Goal: Task Accomplishment & Management: Manage account settings

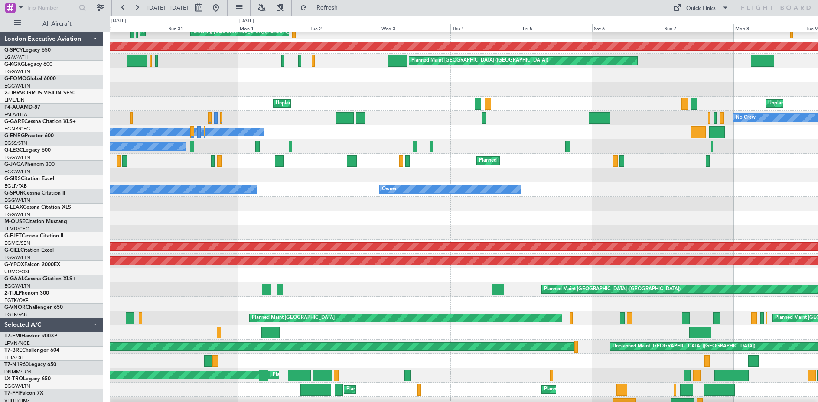
scroll to position [21, 0]
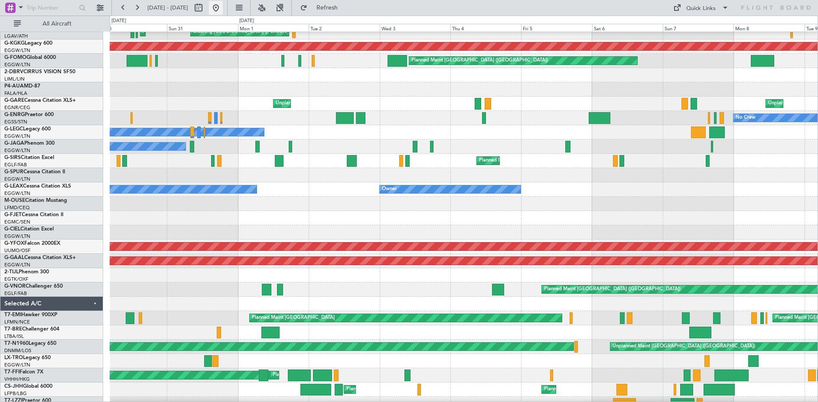
click at [223, 12] on button at bounding box center [216, 8] width 14 height 14
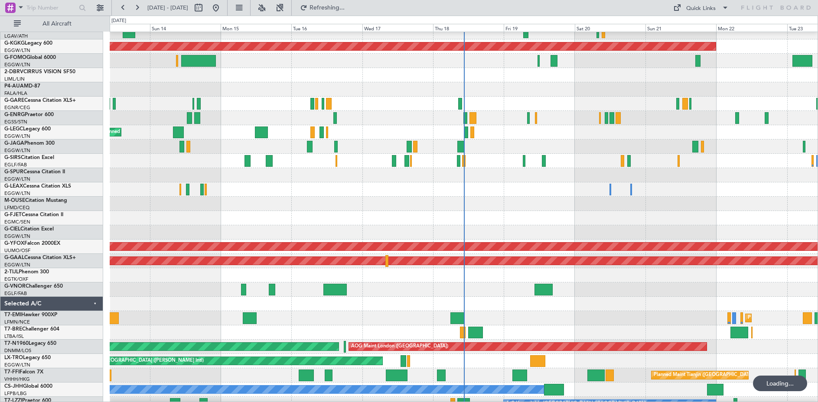
click at [251, 316] on div "AOG Maint [GEOGRAPHIC_DATA] (Ataturk) Planned Maint [GEOGRAPHIC_DATA] ([GEOGRAP…" at bounding box center [464, 240] width 708 height 458
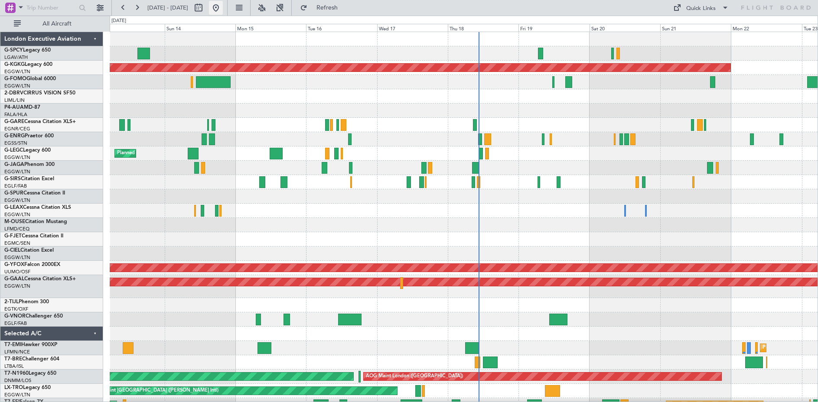
click at [223, 8] on button at bounding box center [216, 8] width 14 height 14
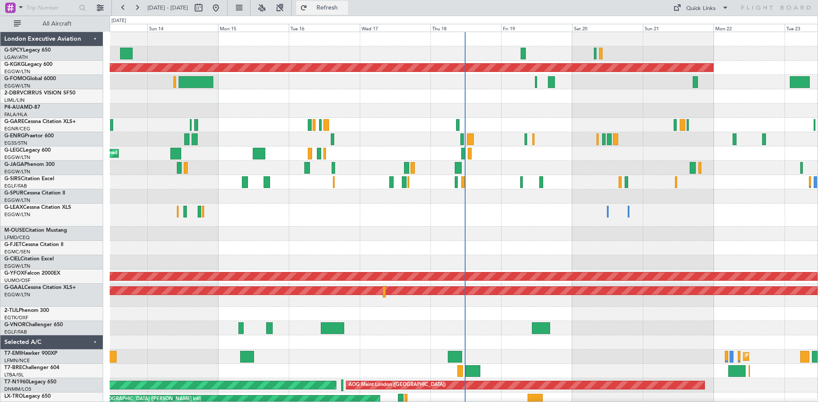
click at [343, 8] on span "Refresh" at bounding box center [327, 8] width 36 height 6
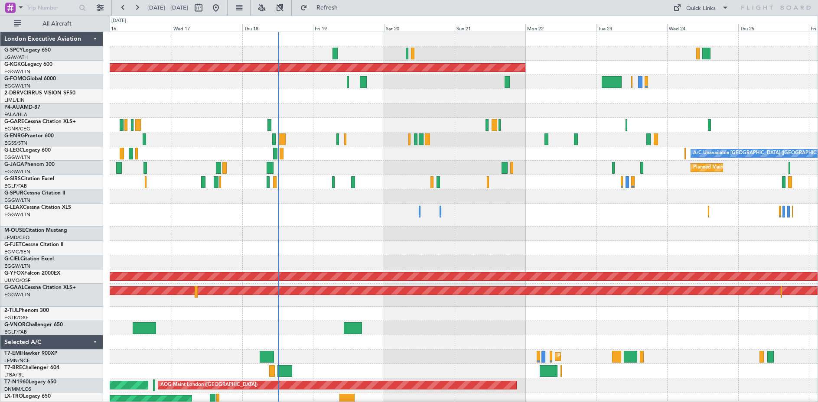
click at [312, 252] on div at bounding box center [464, 248] width 708 height 14
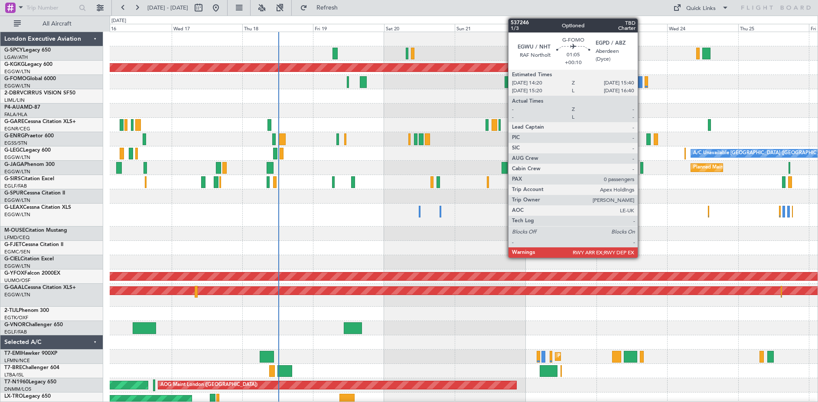
click at [642, 86] on div at bounding box center [640, 82] width 4 height 12
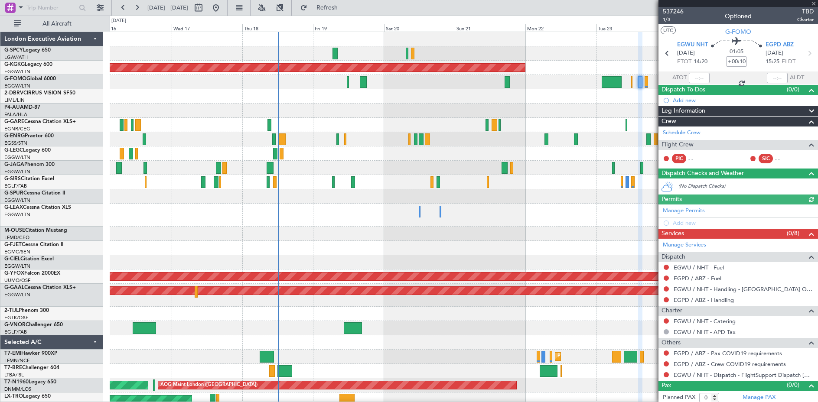
scroll to position [3, 0]
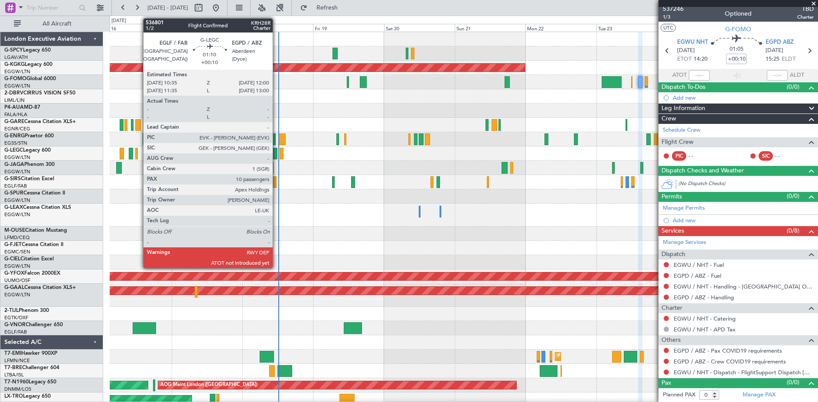
click at [277, 154] on div at bounding box center [275, 154] width 4 height 12
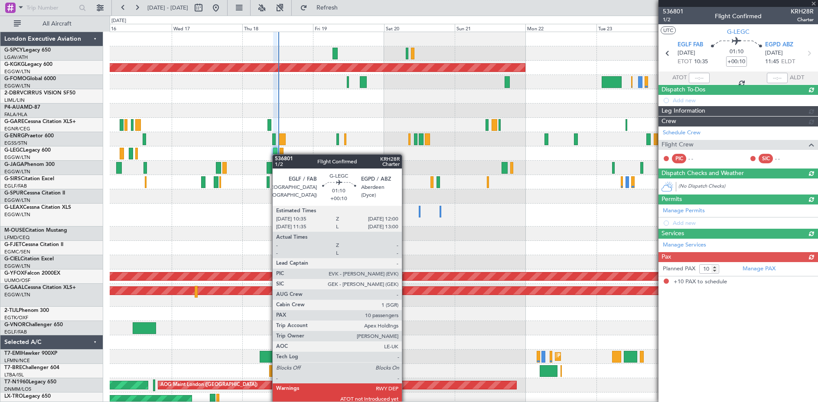
scroll to position [0, 0]
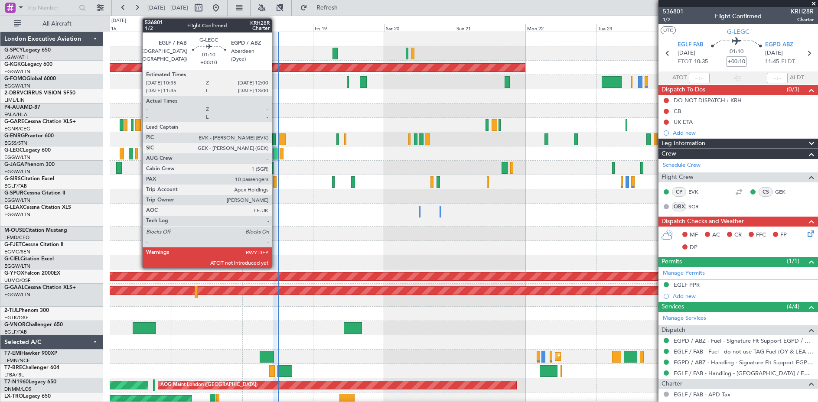
click at [276, 153] on div at bounding box center [275, 154] width 4 height 12
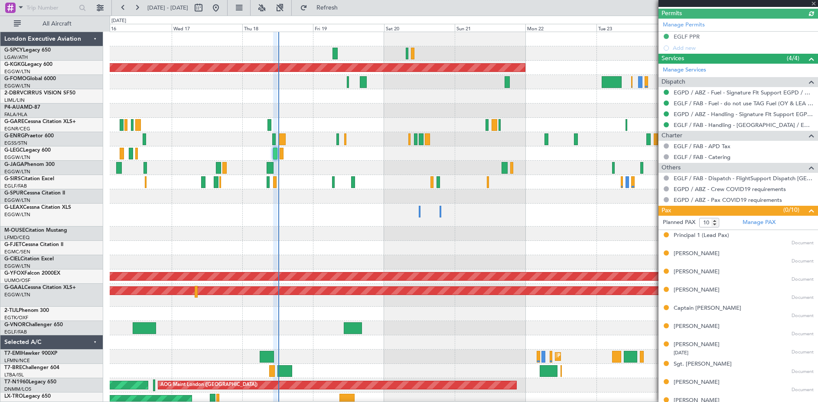
scroll to position [259, 0]
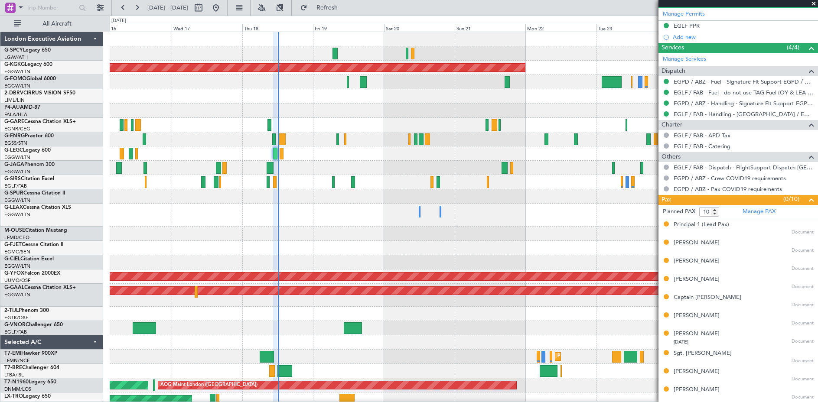
click at [600, 240] on div at bounding box center [464, 234] width 708 height 14
click at [580, 223] on div at bounding box center [464, 215] width 708 height 23
click at [814, 3] on span at bounding box center [813, 4] width 9 height 8
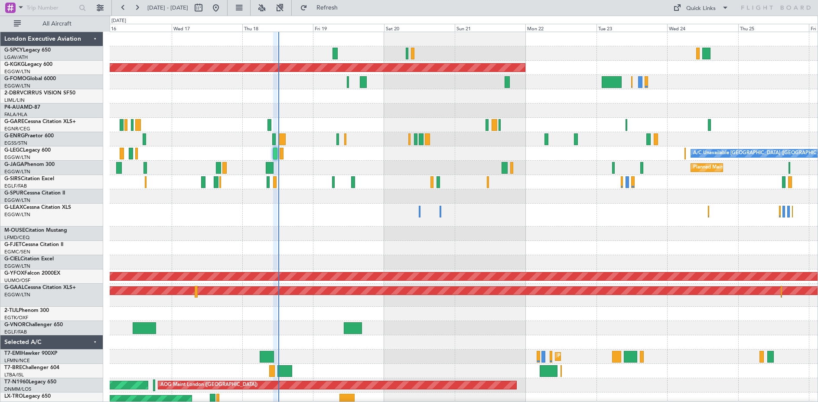
type input "0"
click at [140, 6] on button at bounding box center [137, 8] width 14 height 14
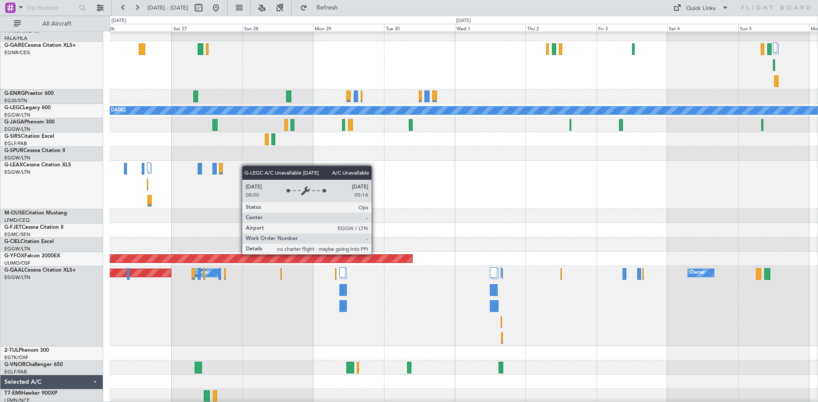
scroll to position [77, 0]
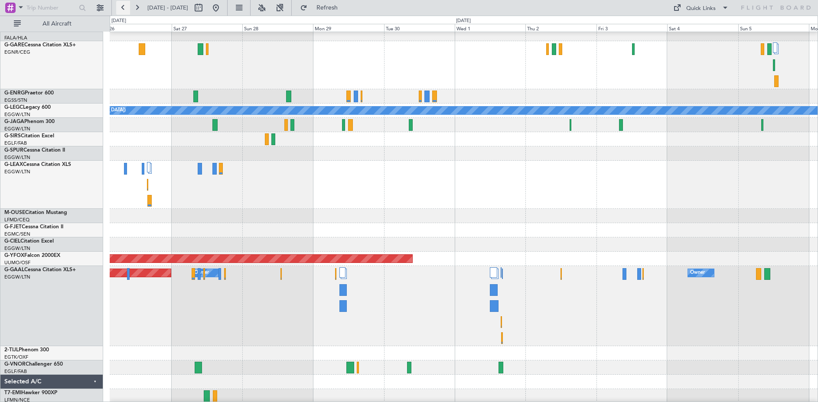
click at [121, 7] on button at bounding box center [123, 8] width 14 height 14
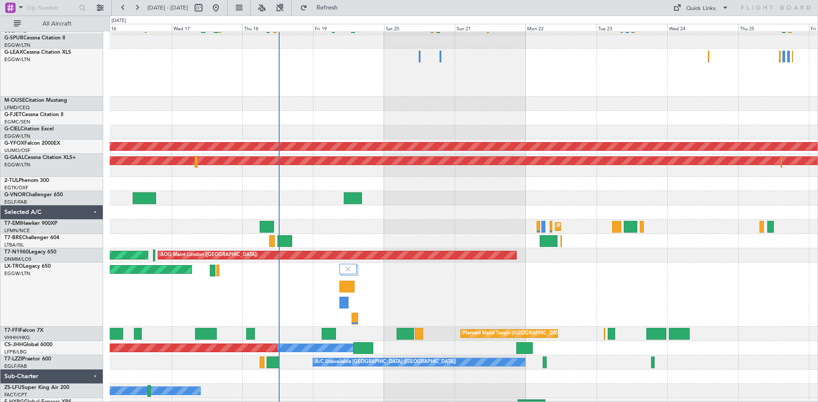
scroll to position [174, 0]
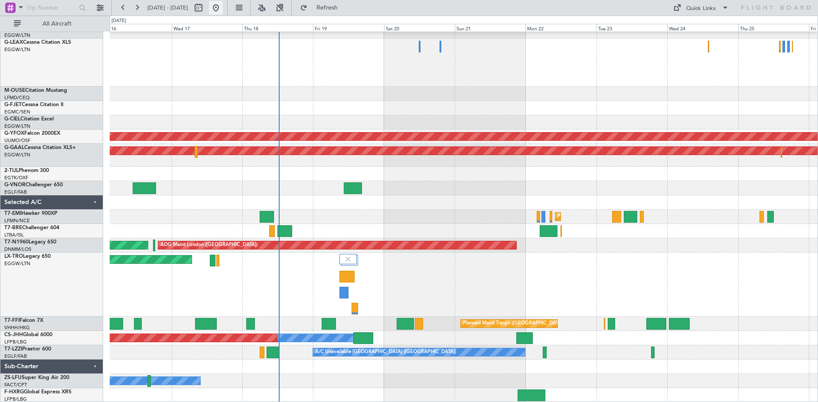
click at [223, 10] on button at bounding box center [216, 8] width 14 height 14
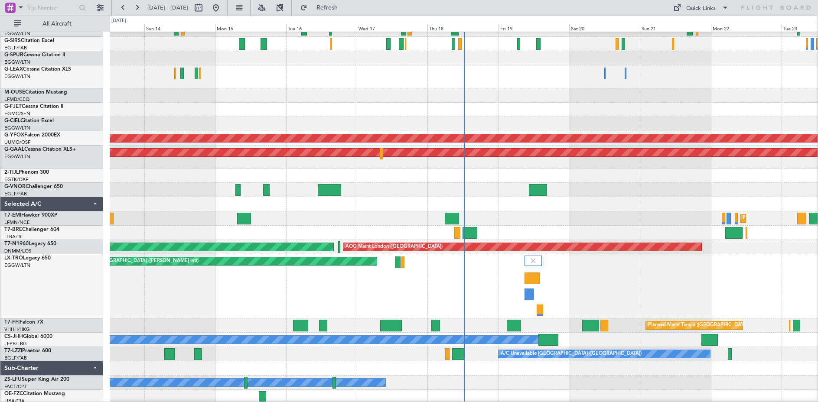
scroll to position [163, 0]
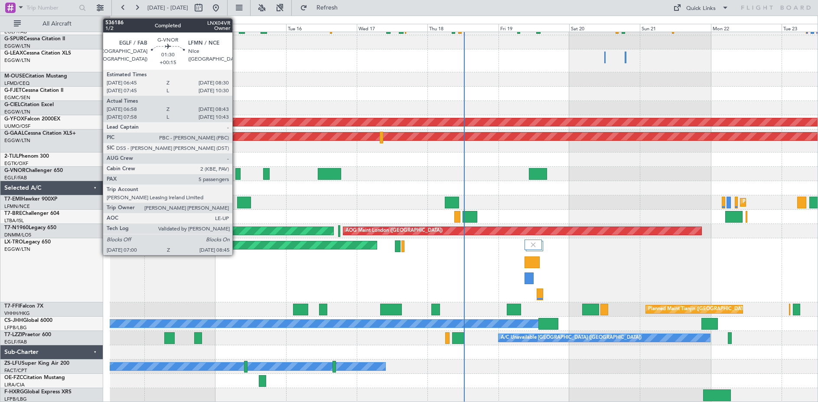
click at [236, 177] on div at bounding box center [237, 174] width 5 height 12
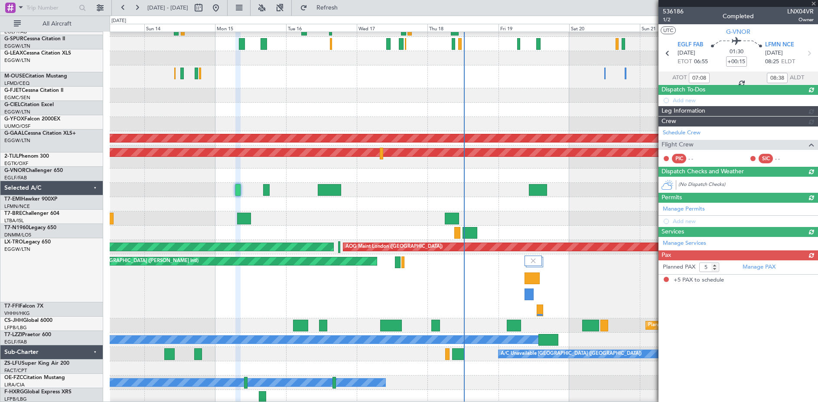
scroll to position [147, 0]
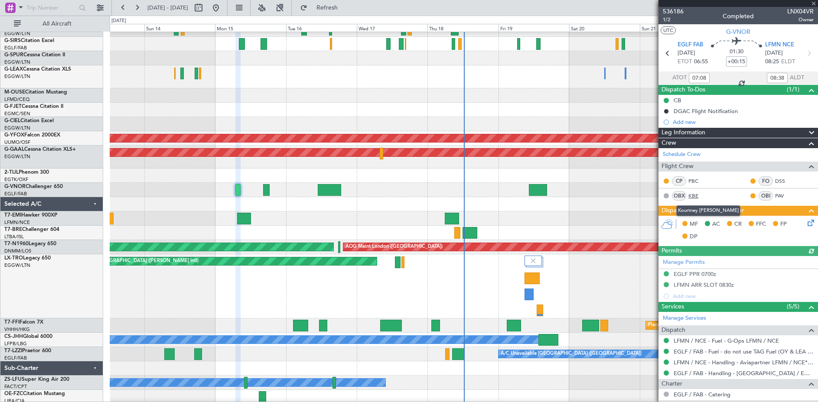
click at [695, 196] on link "KBE" at bounding box center [698, 196] width 20 height 8
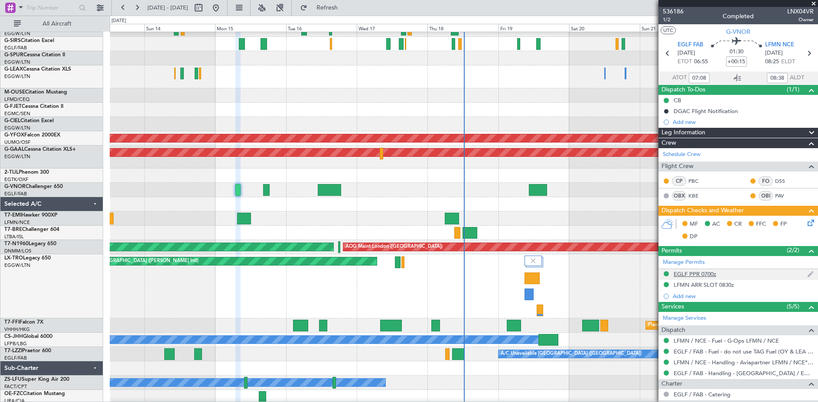
scroll to position [163, 0]
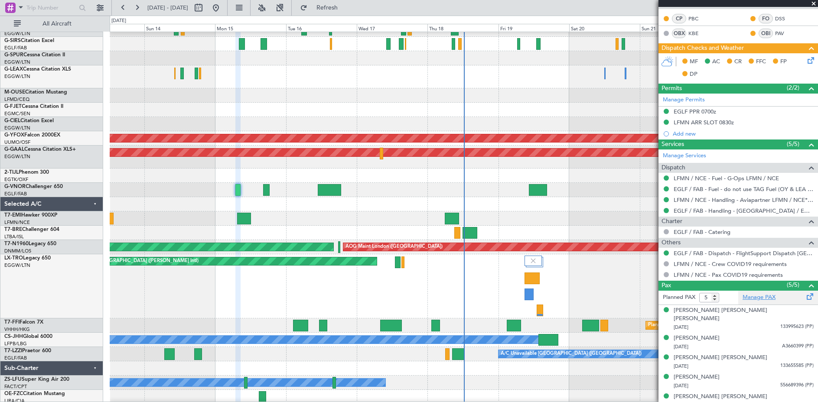
click at [757, 298] on link "Manage PAX" at bounding box center [759, 298] width 33 height 9
click at [124, 8] on button at bounding box center [123, 8] width 14 height 14
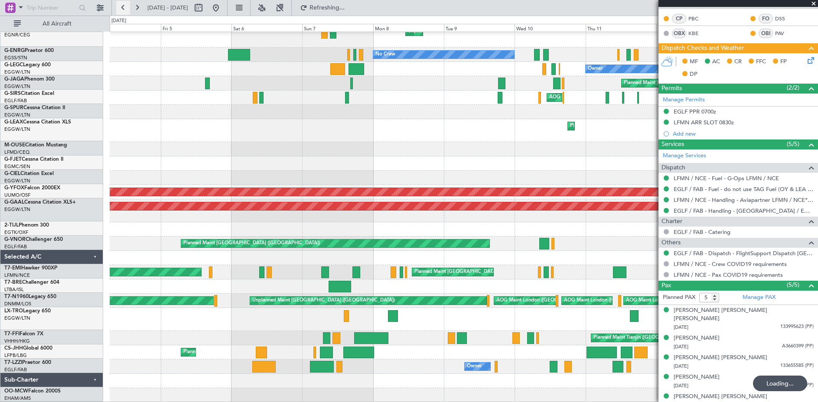
scroll to position [93, 0]
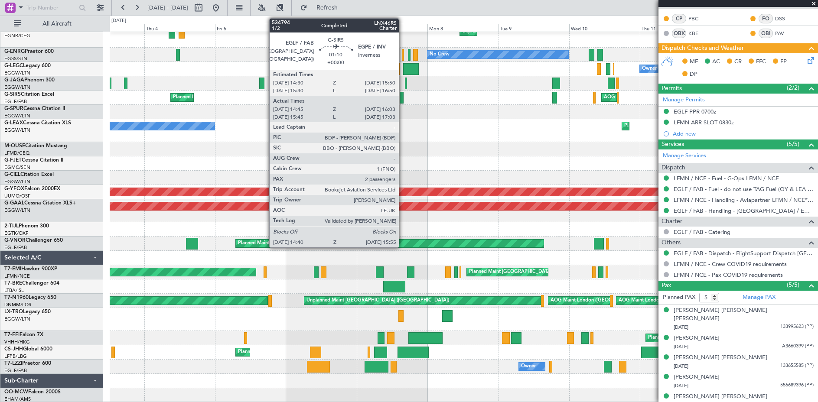
click at [403, 100] on div at bounding box center [402, 98] width 4 height 12
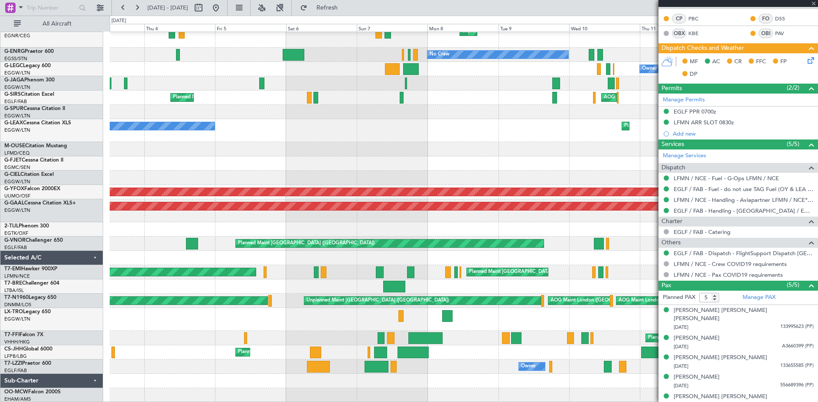
type input "14:45"
type input "15:53"
type input "2"
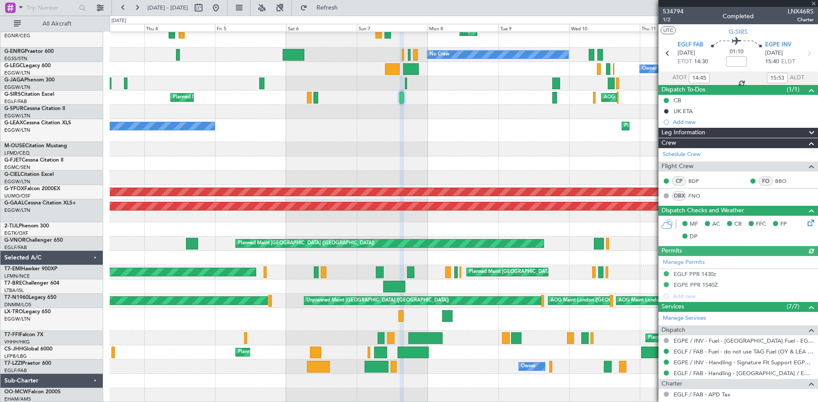
scroll to position [158, 0]
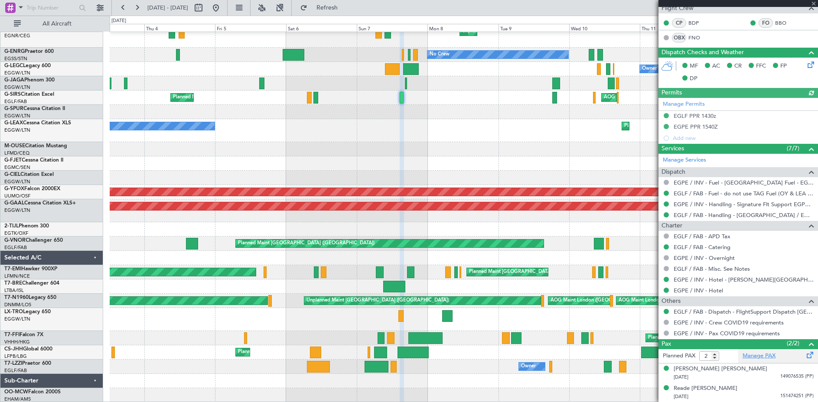
click at [755, 356] on link "Manage PAX" at bounding box center [759, 356] width 33 height 9
click at [137, 8] on button at bounding box center [137, 8] width 14 height 14
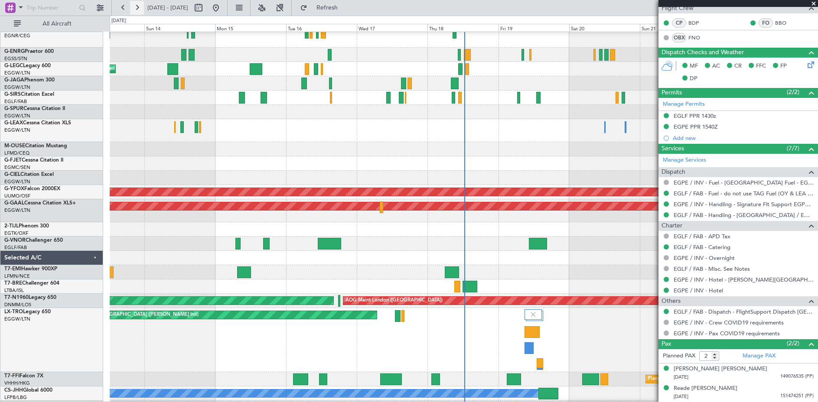
click at [136, 9] on button at bounding box center [137, 8] width 14 height 14
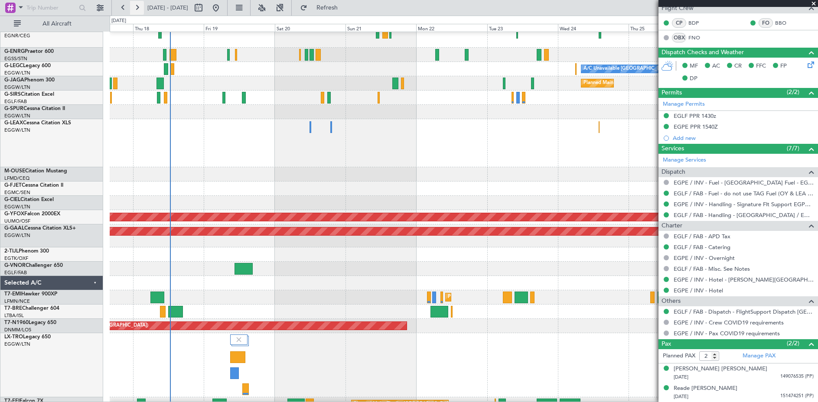
click at [136, 9] on button at bounding box center [137, 8] width 14 height 14
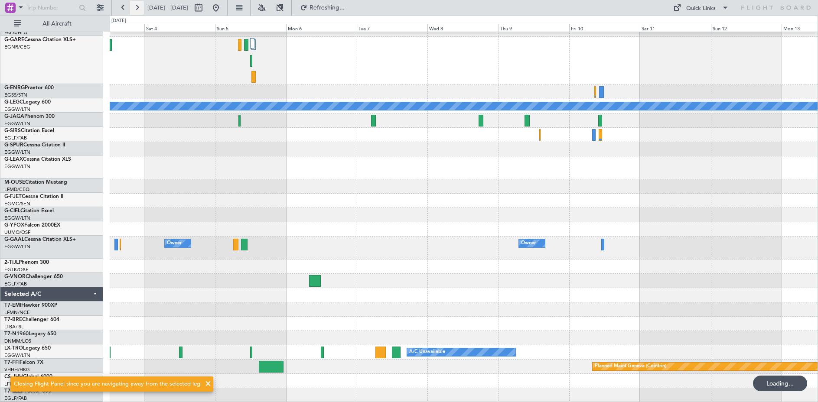
scroll to position [81, 0]
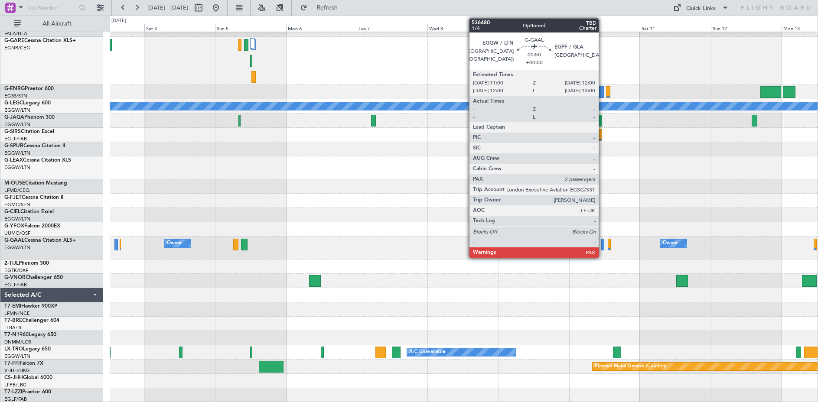
click at [603, 245] on div at bounding box center [602, 245] width 3 height 12
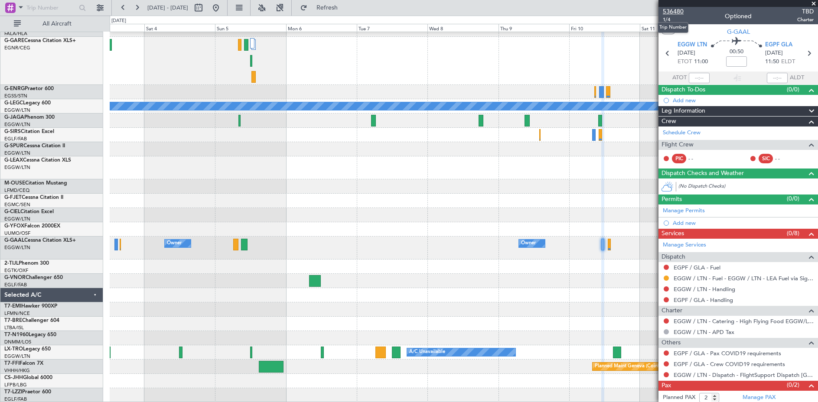
click at [676, 14] on span "536480" at bounding box center [673, 11] width 21 height 9
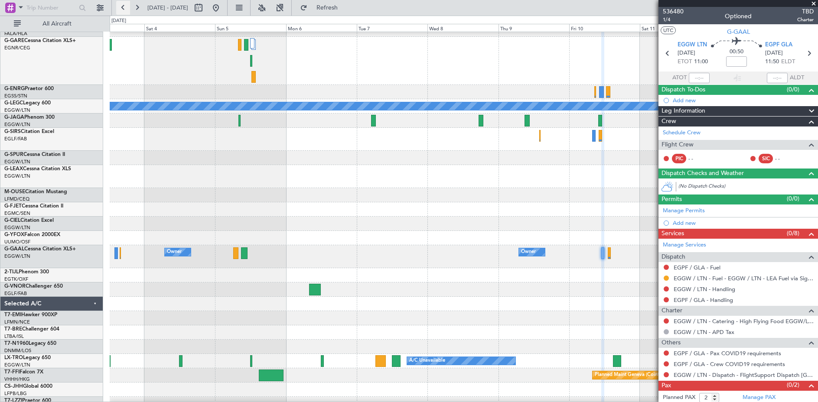
click at [129, 8] on button at bounding box center [123, 8] width 14 height 14
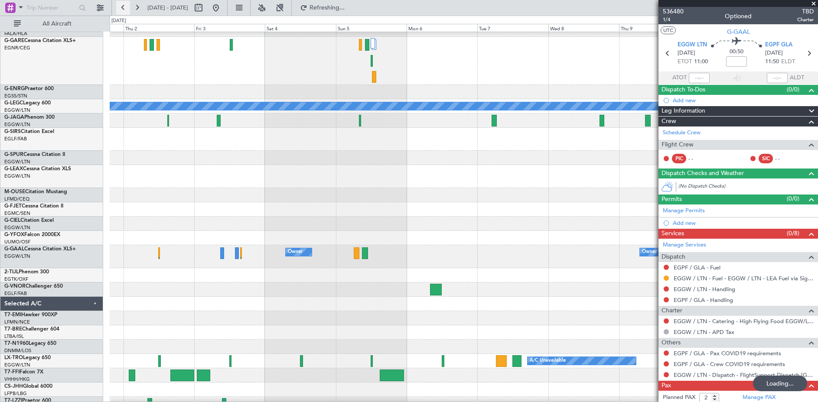
click at [129, 8] on button at bounding box center [123, 8] width 14 height 14
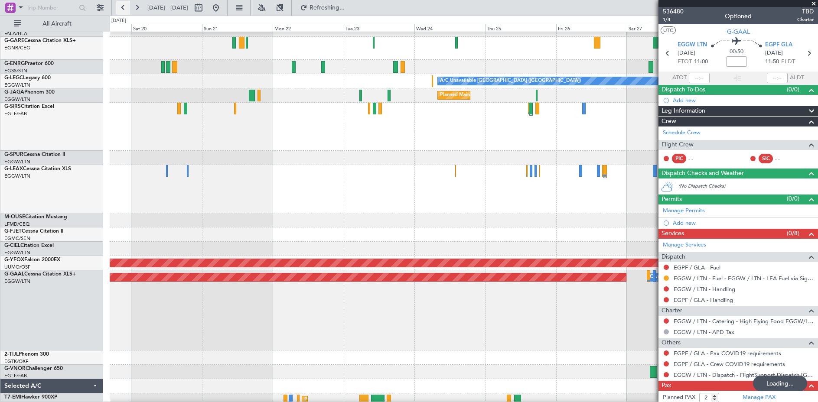
click at [129, 8] on button at bounding box center [123, 8] width 14 height 14
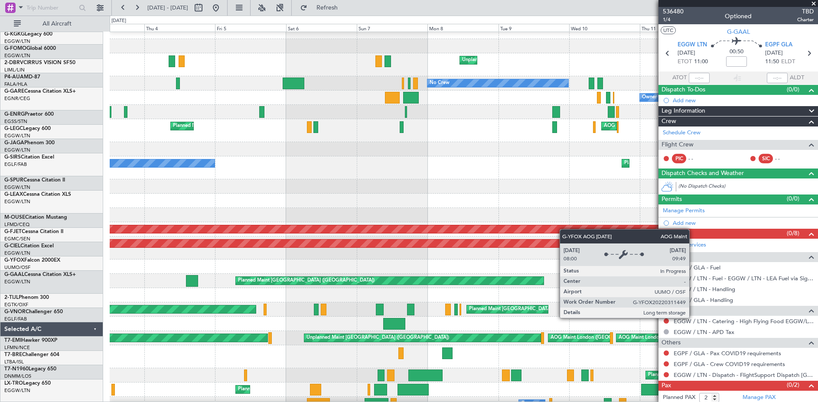
scroll to position [65, 0]
